Goal: Entertainment & Leisure: Consume media (video, audio)

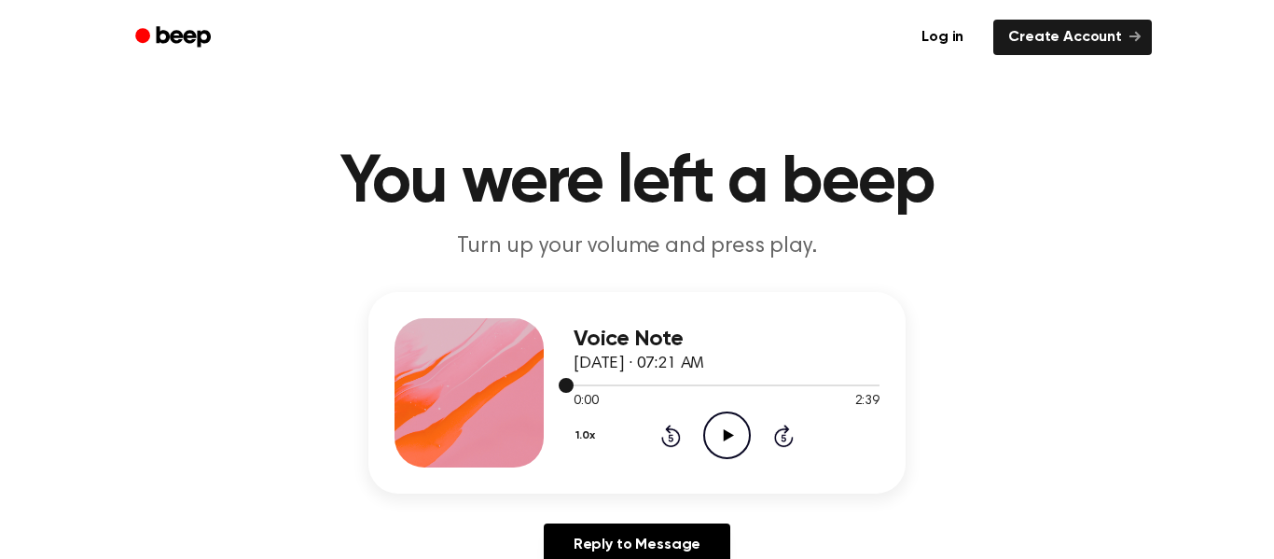
click at [618, 385] on div at bounding box center [727, 385] width 306 height 2
click at [601, 386] on div at bounding box center [596, 385] width 45 height 2
click at [606, 385] on div at bounding box center [727, 385] width 306 height 2
click at [720, 434] on icon "Play Audio" at bounding box center [727, 435] width 48 height 48
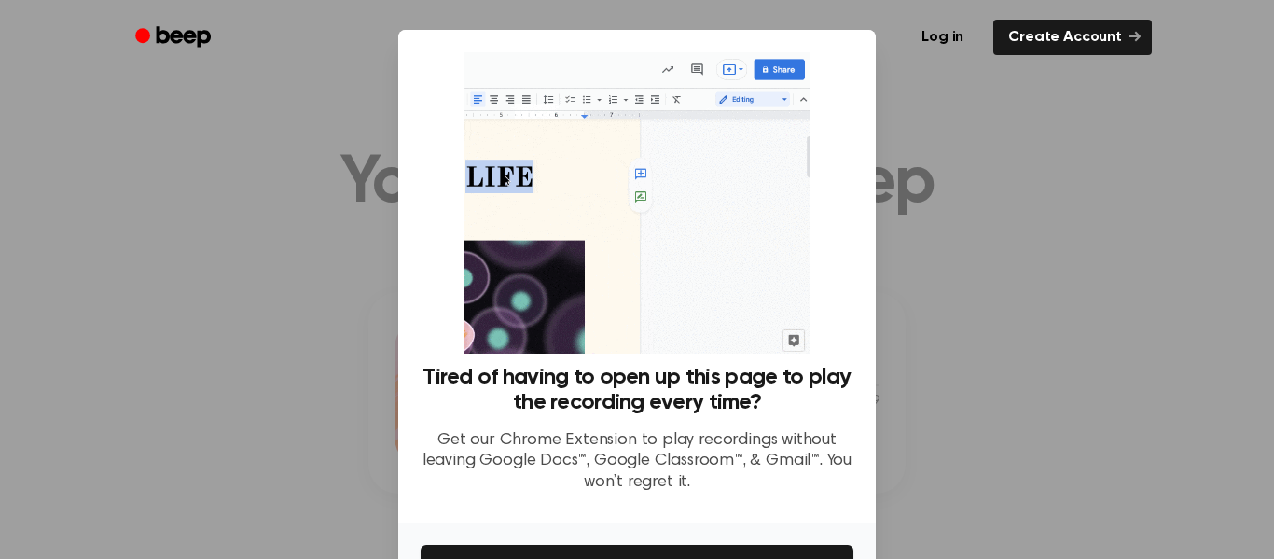
click at [926, 387] on div at bounding box center [637, 279] width 1274 height 559
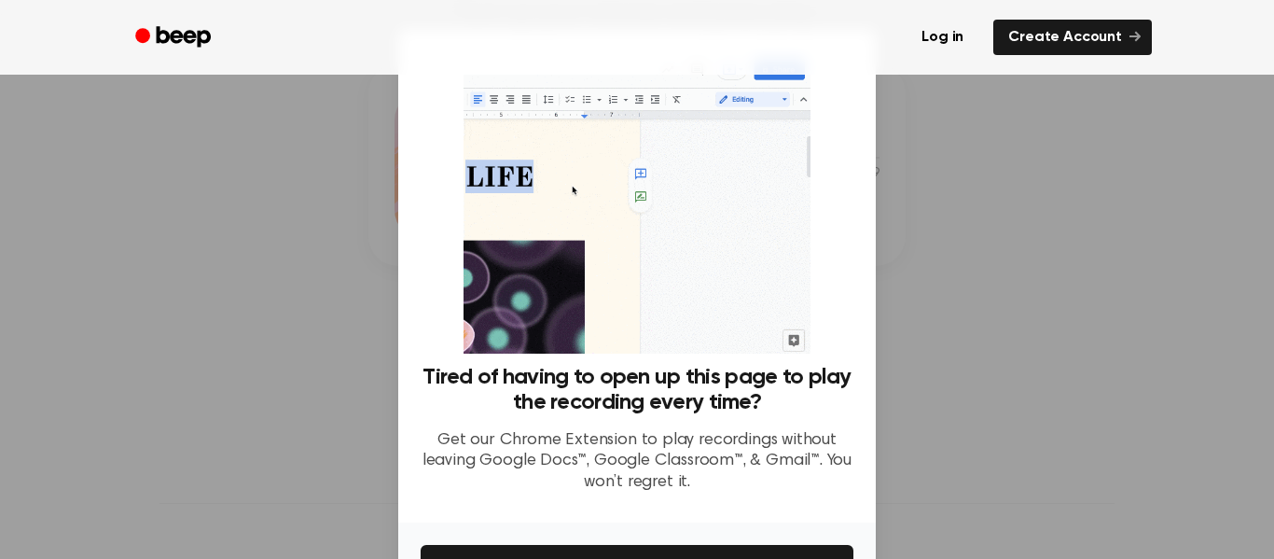
scroll to position [120, 0]
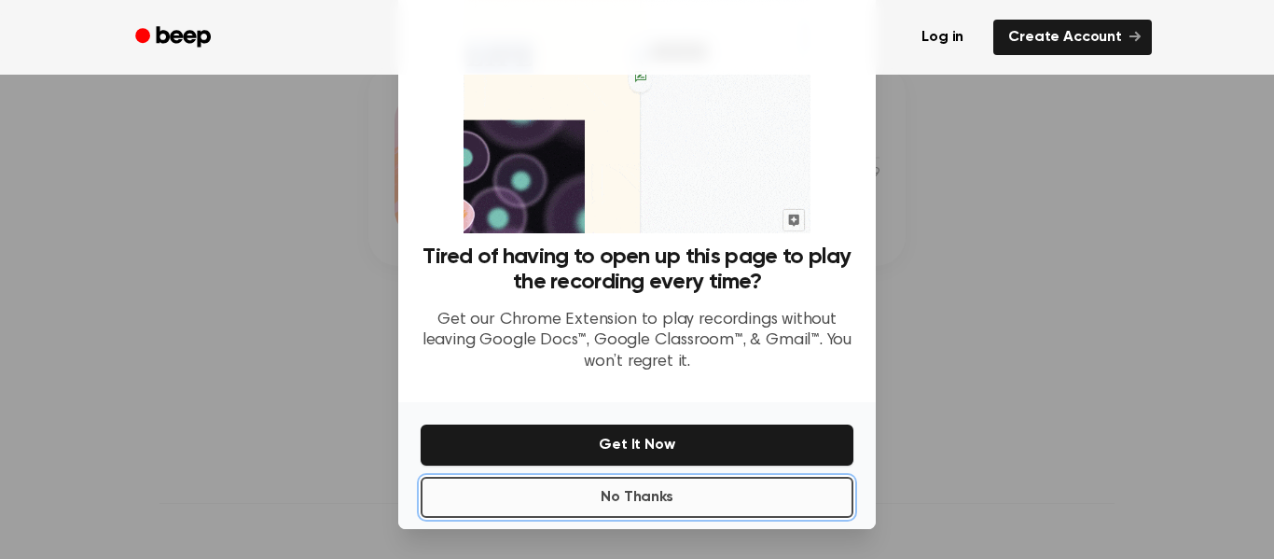
click at [727, 500] on button "No Thanks" at bounding box center [637, 497] width 433 height 41
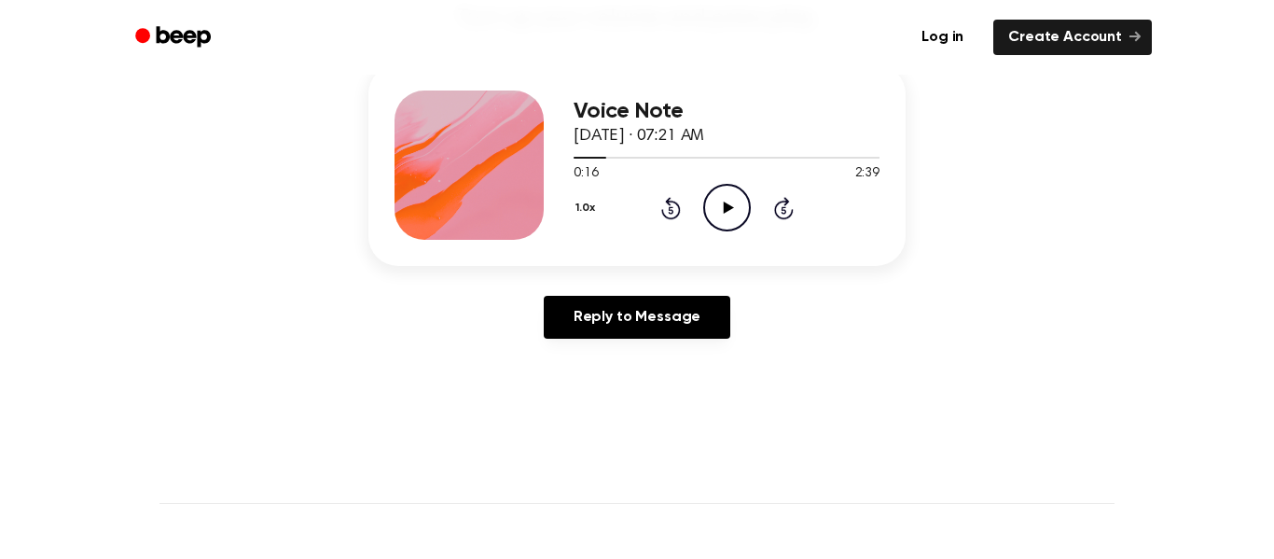
click at [719, 220] on icon "Play Audio" at bounding box center [727, 208] width 48 height 48
click at [719, 220] on icon "Pause Audio" at bounding box center [727, 208] width 48 height 48
click at [719, 220] on icon "Play Audio" at bounding box center [727, 208] width 48 height 48
